Goal: Task Accomplishment & Management: Complete application form

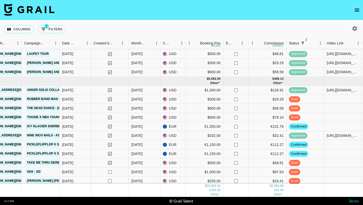
scroll to position [396, 222]
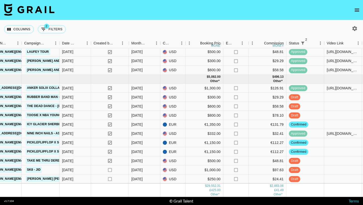
click at [355, 12] on icon "open drawer" at bounding box center [357, 10] width 6 height 6
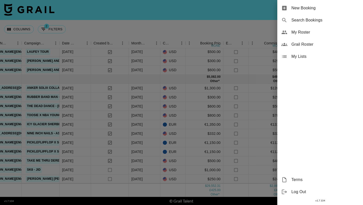
click at [355, 11] on span "New Booking" at bounding box center [326, 8] width 68 height 6
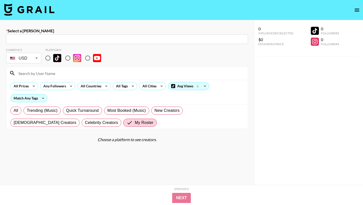
click at [360, 9] on icon "open drawer" at bounding box center [357, 10] width 6 height 6
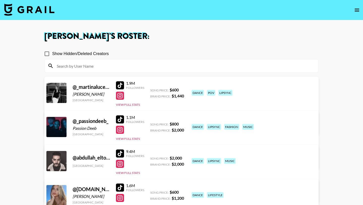
click at [161, 64] on input at bounding box center [185, 66] width 262 height 8
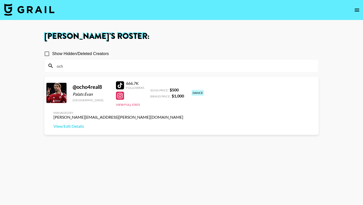
type input "och"
click at [122, 84] on div at bounding box center [120, 85] width 8 height 8
click at [121, 85] on div at bounding box center [120, 85] width 8 height 8
click at [37, 4] on img at bounding box center [29, 10] width 50 height 12
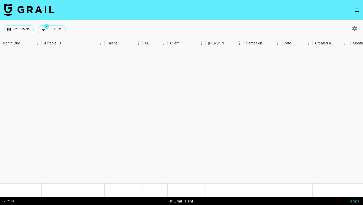
scroll to position [396, 0]
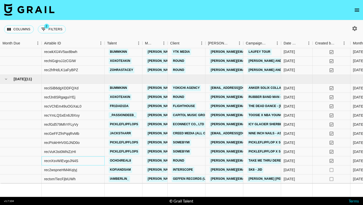
click at [99, 158] on div "recnXsvWiEvgoJN4S" at bounding box center [73, 160] width 63 height 9
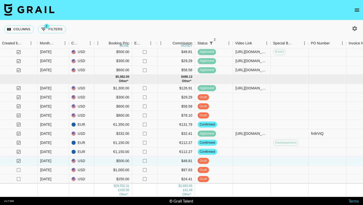
scroll to position [396, 313]
click at [241, 159] on div at bounding box center [252, 160] width 38 height 9
type input "[URL][DOMAIN_NAME]"
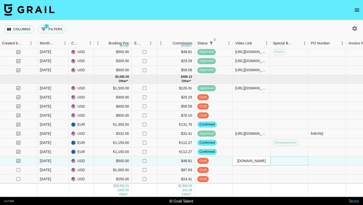
click at [294, 160] on div at bounding box center [290, 160] width 38 height 9
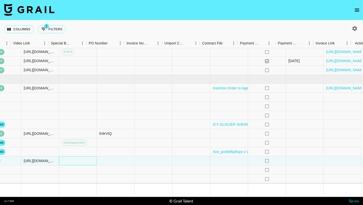
scroll to position [396, 543]
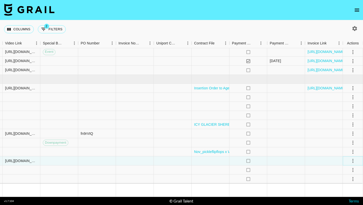
click at [352, 160] on icon "select merge strategy" at bounding box center [353, 161] width 6 height 6
click at [342, 151] on div "Approve" at bounding box center [341, 150] width 15 height 6
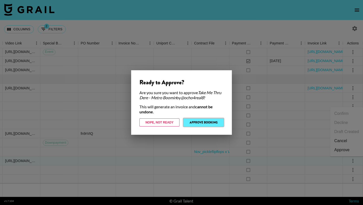
click at [208, 120] on button "Approve Booking" at bounding box center [204, 122] width 40 height 8
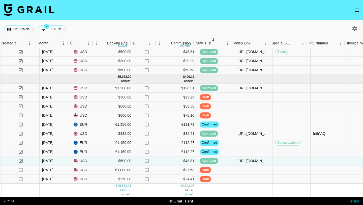
scroll to position [396, 315]
